Goal: Information Seeking & Learning: Learn about a topic

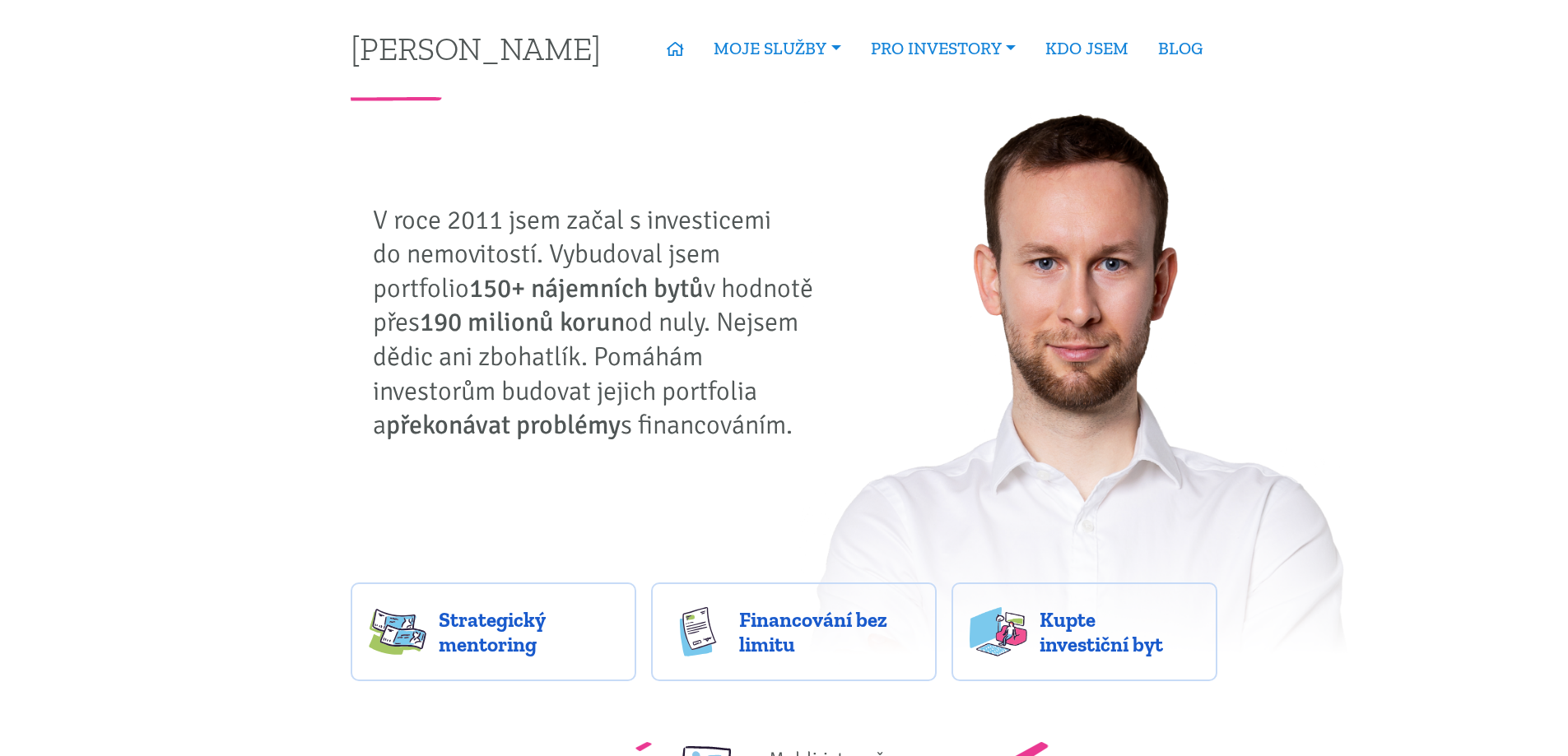
scroll to position [274, 0]
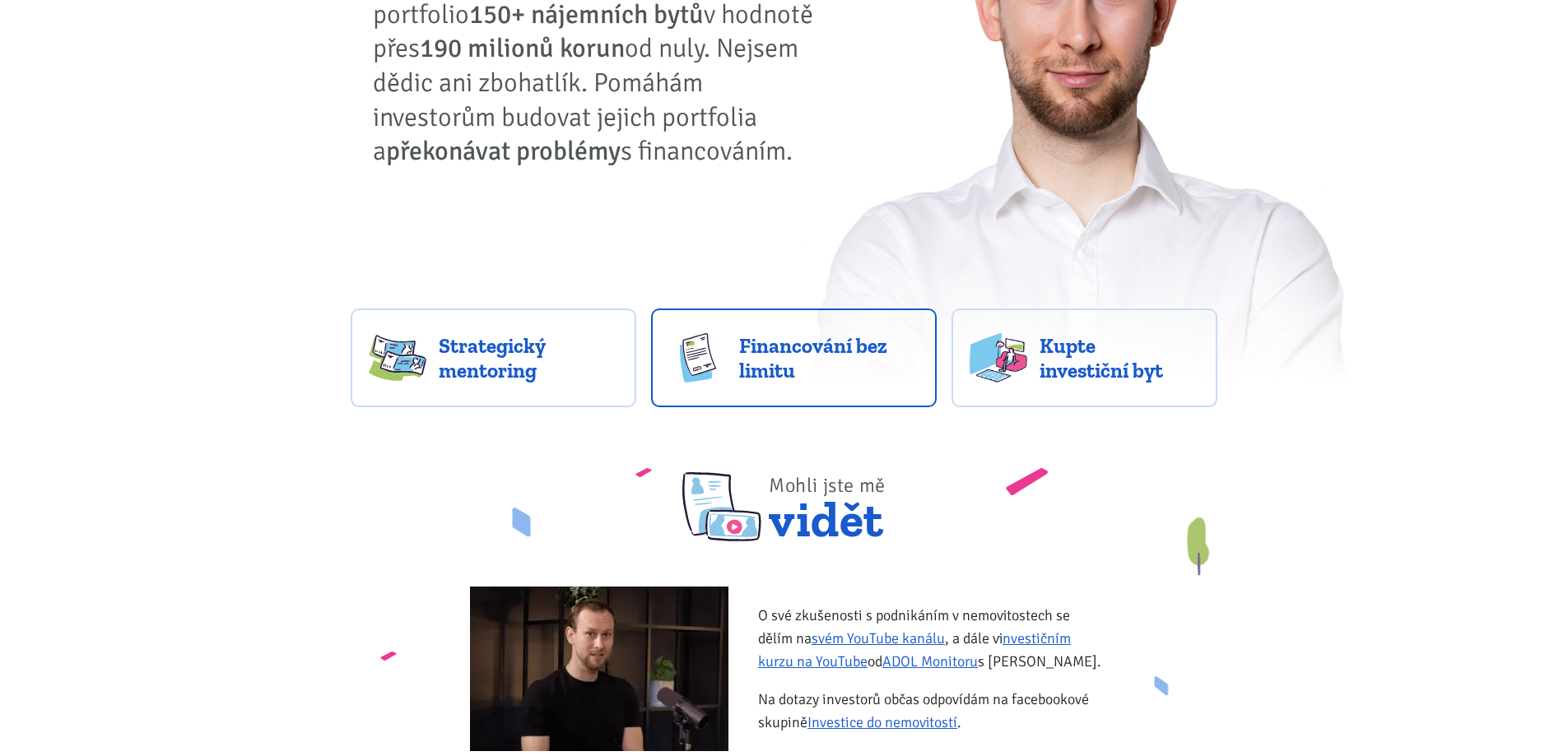
click at [824, 335] on span "Financování bez limitu" at bounding box center [829, 357] width 179 height 50
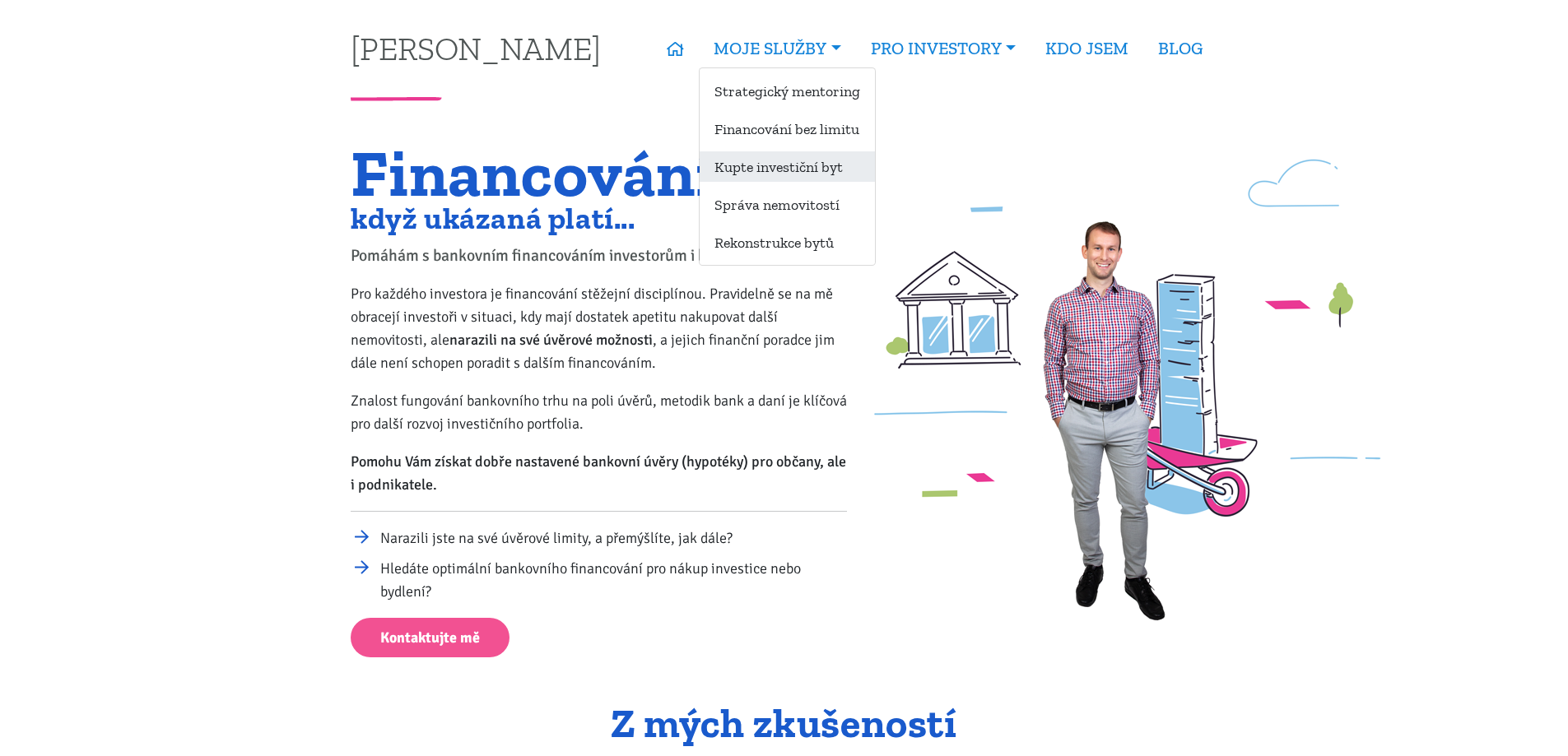
click at [798, 153] on link "Kupte investiční byt" at bounding box center [787, 166] width 176 height 31
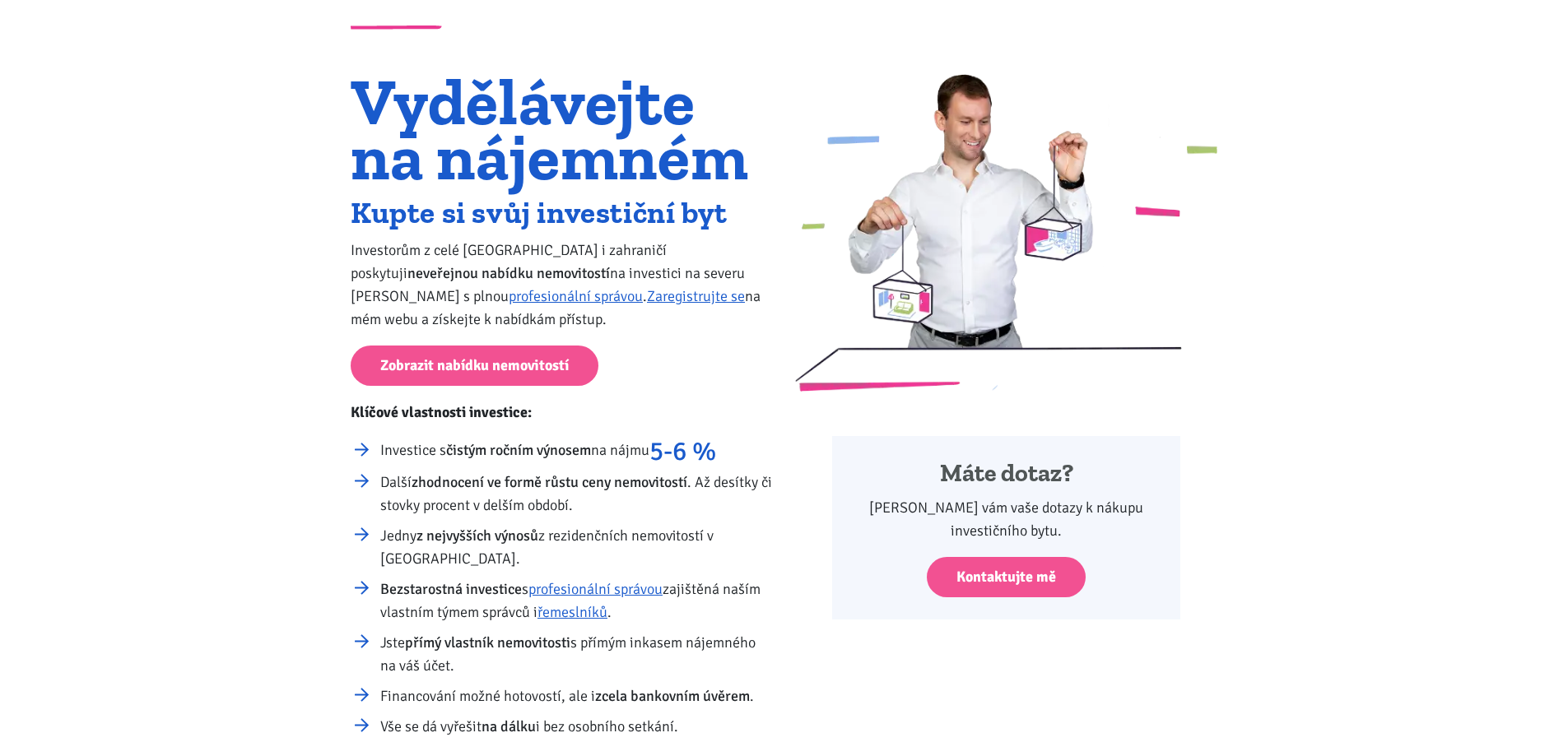
scroll to position [274, 0]
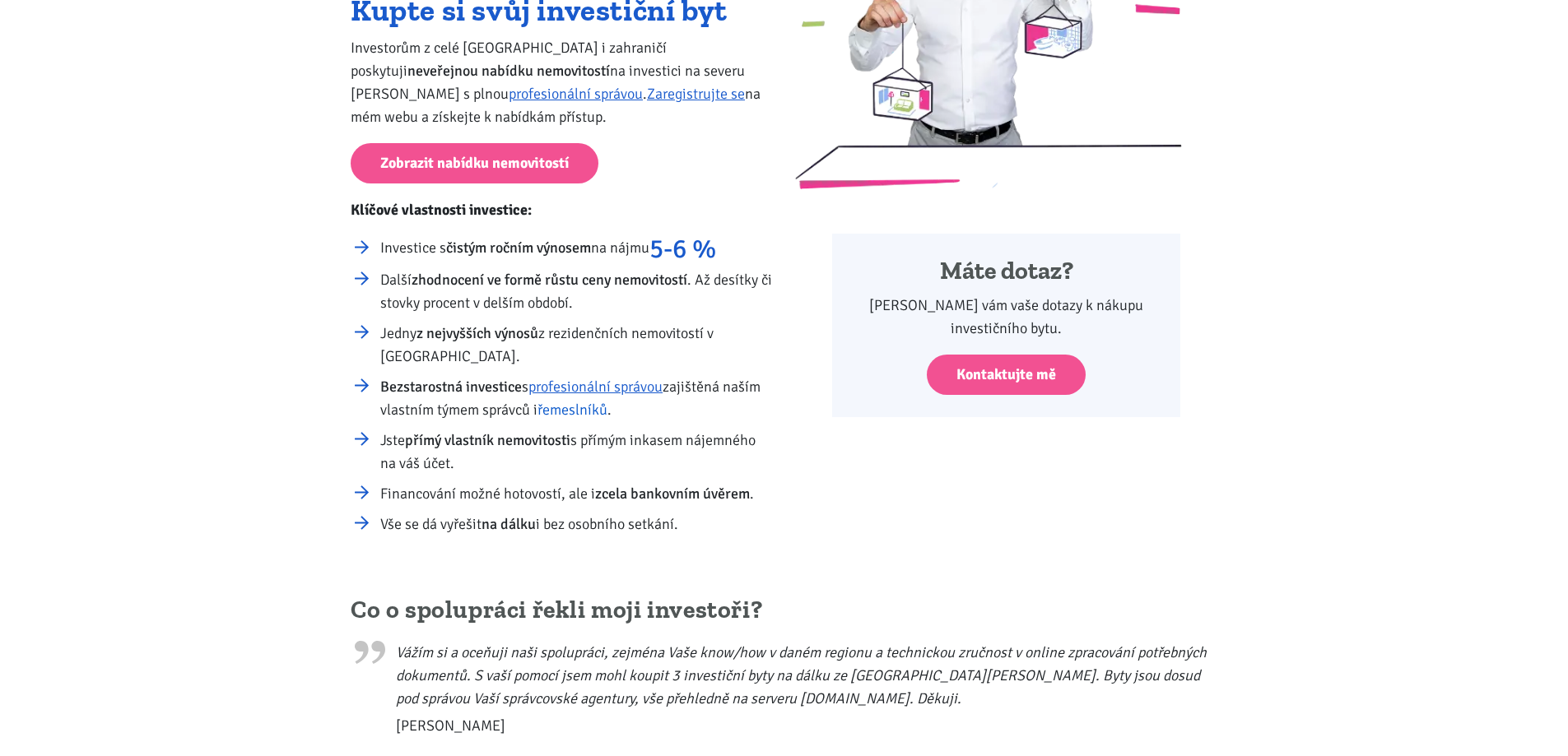
click at [584, 415] on link "řemeslníků" at bounding box center [572, 410] width 70 height 18
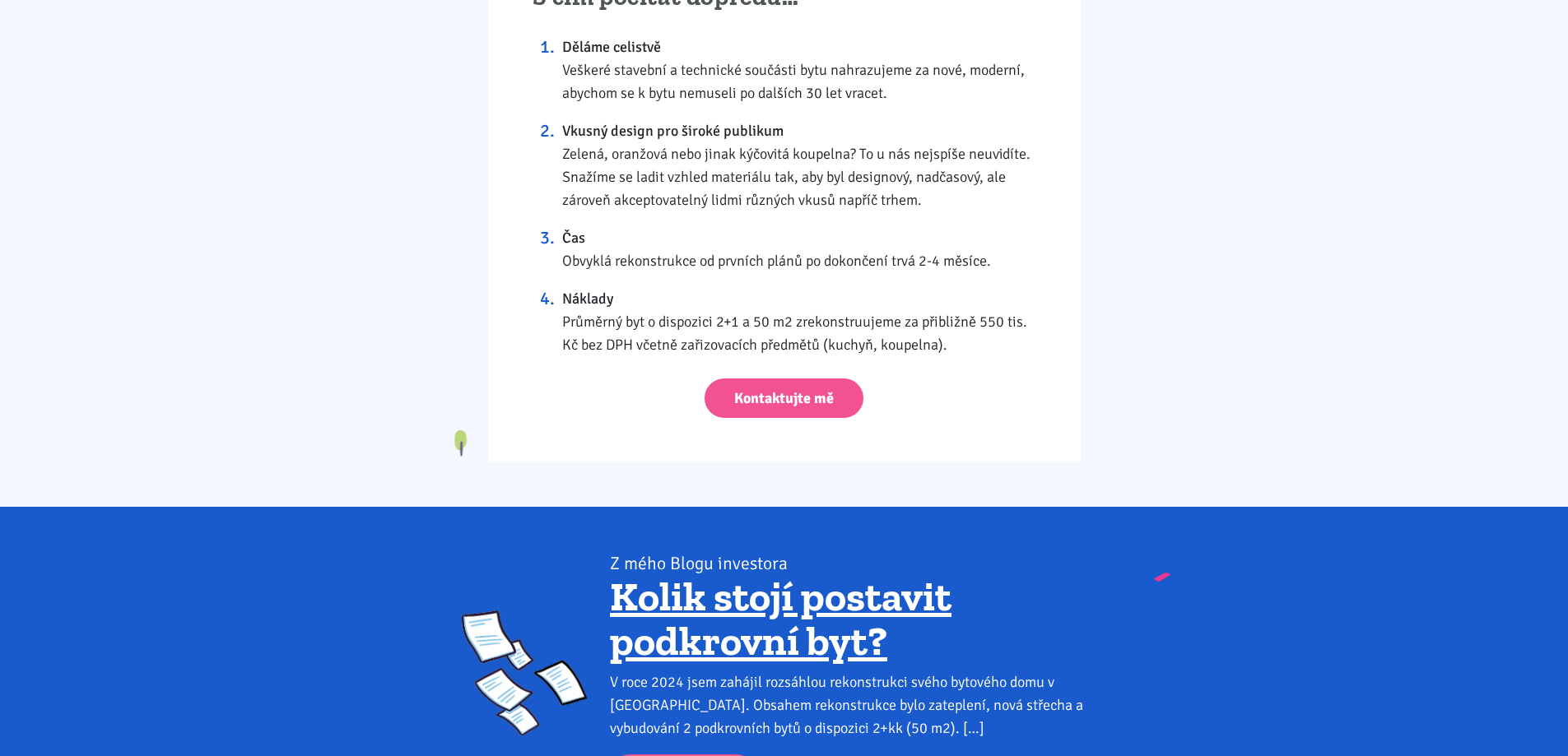
scroll to position [1782, 0]
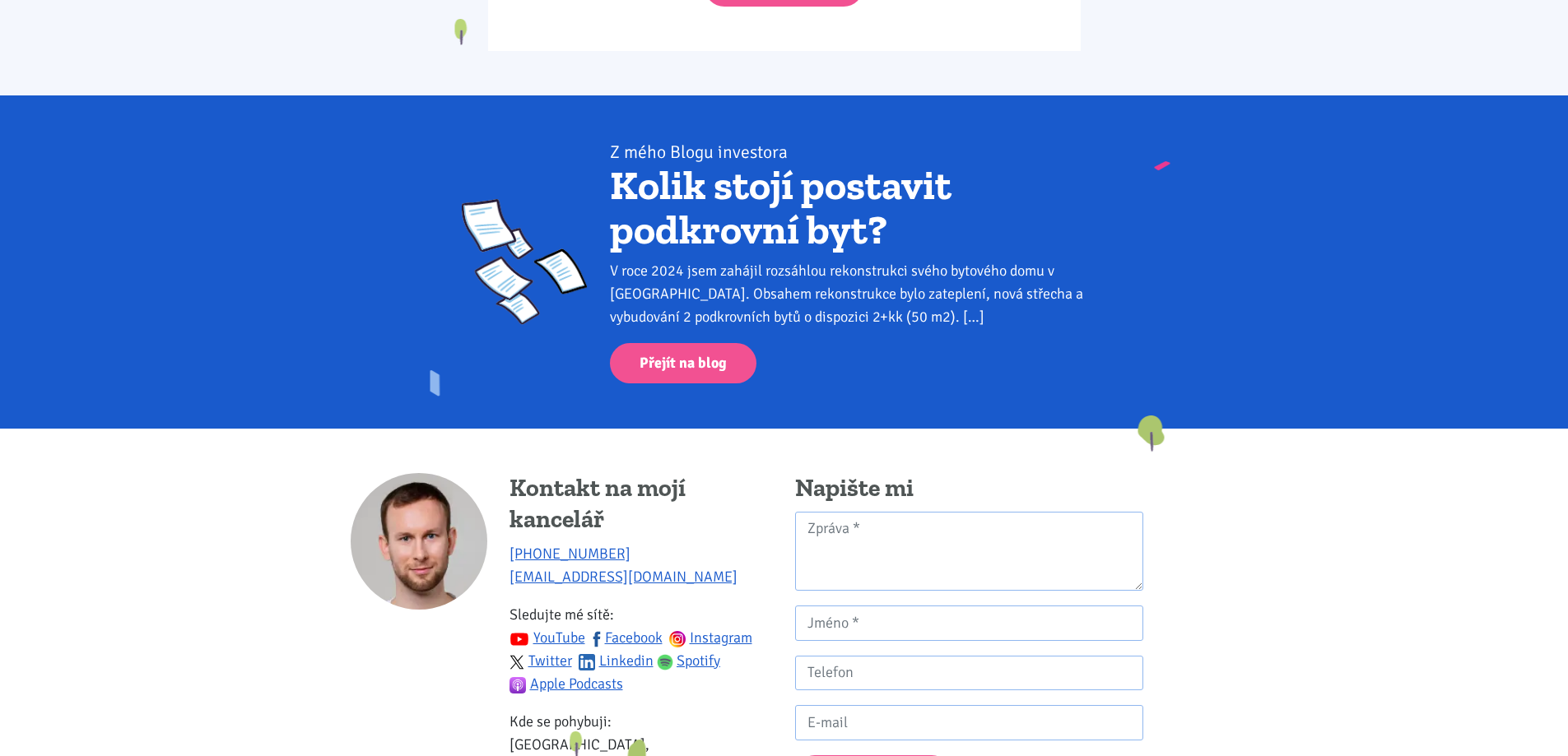
click at [809, 220] on link "Kolik stojí postavit podkrovní byt?" at bounding box center [781, 207] width 342 height 94
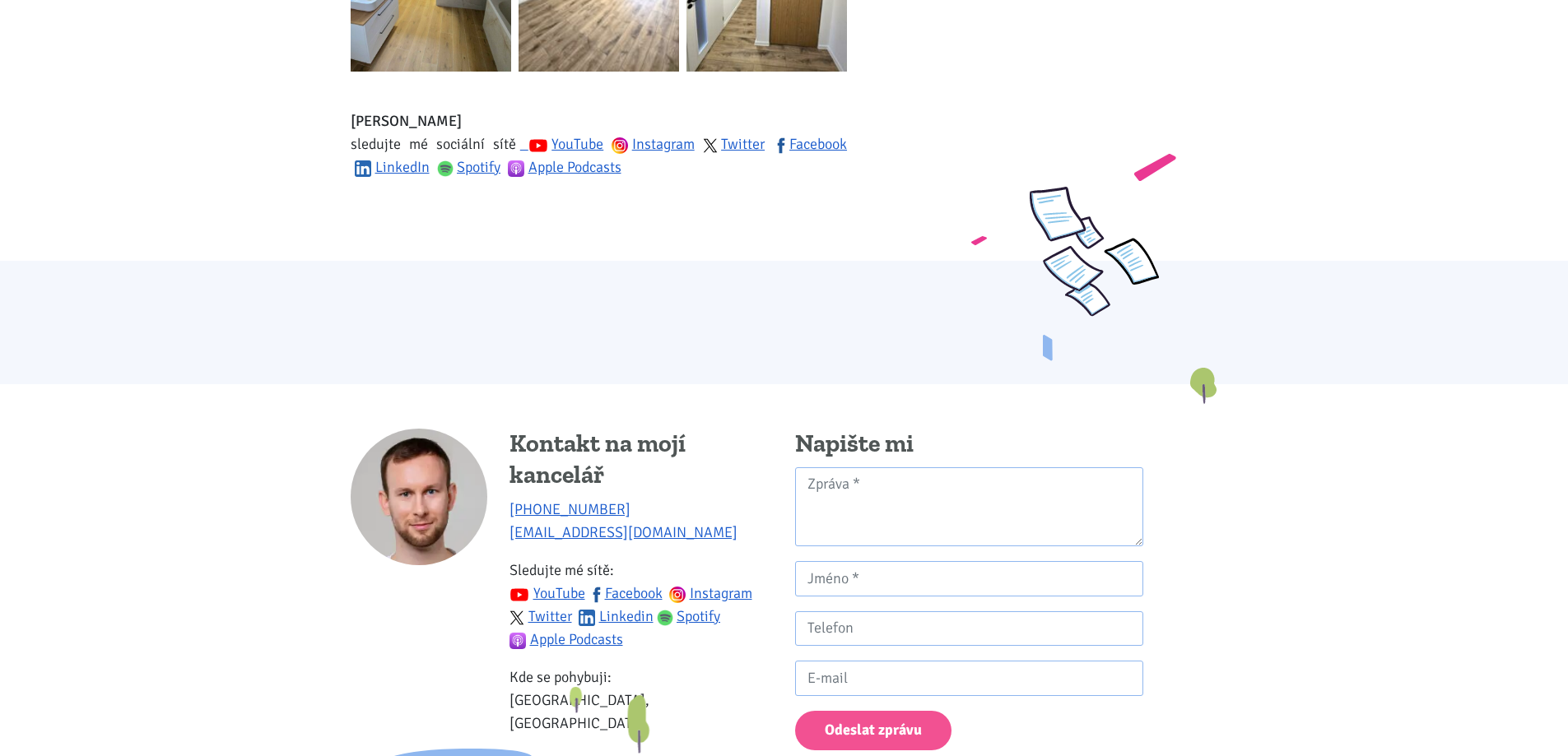
scroll to position [3130, 0]
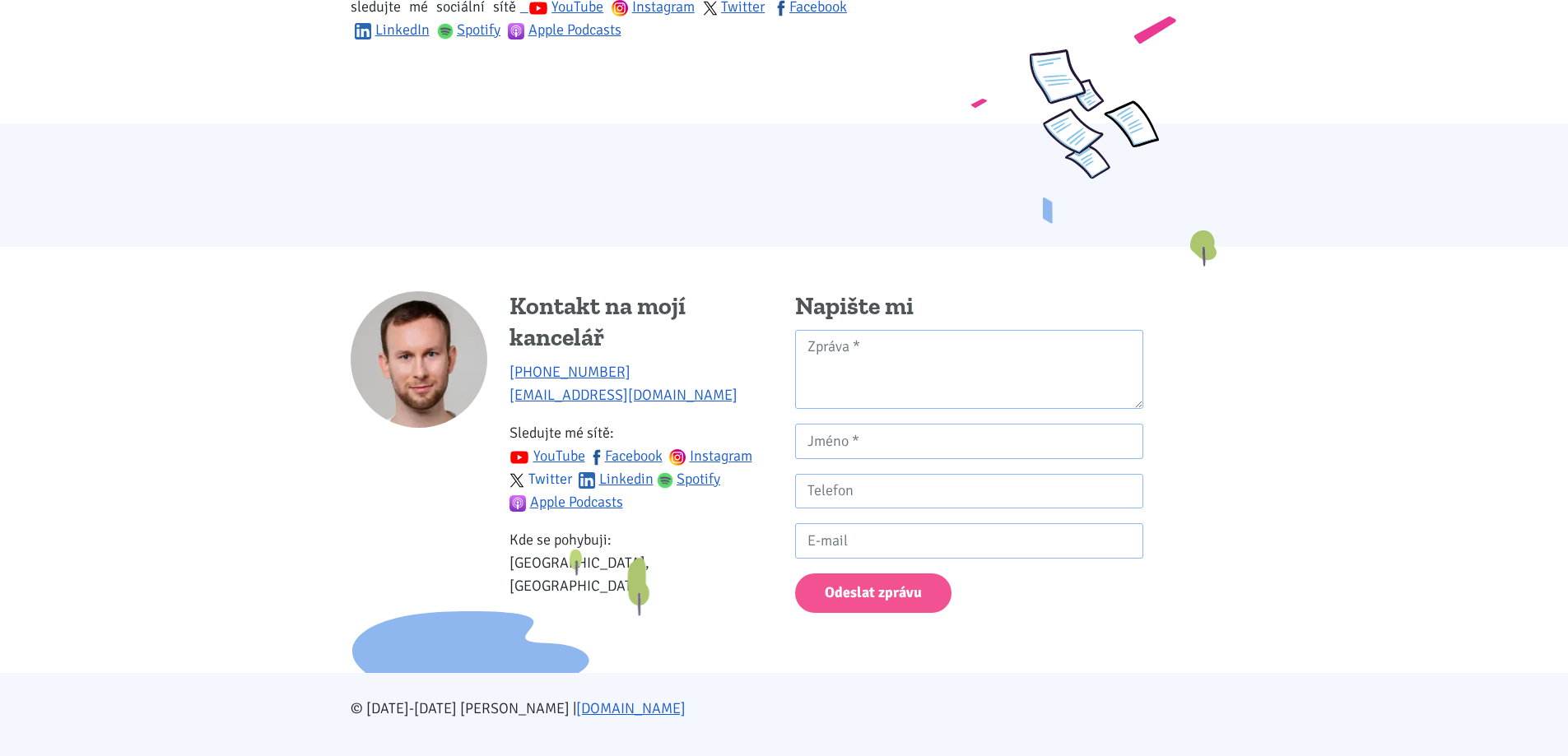
click at [544, 469] on link "Twitter" at bounding box center [540, 478] width 62 height 18
